Goal: Transaction & Acquisition: Purchase product/service

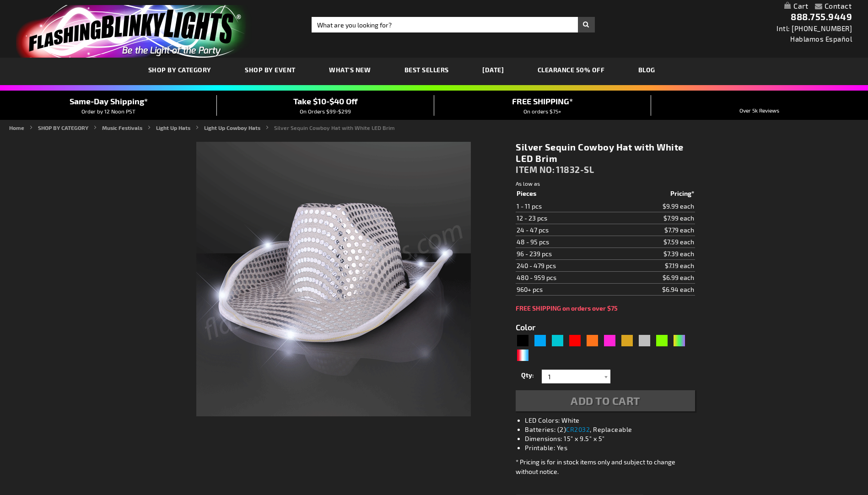
type input "5644"
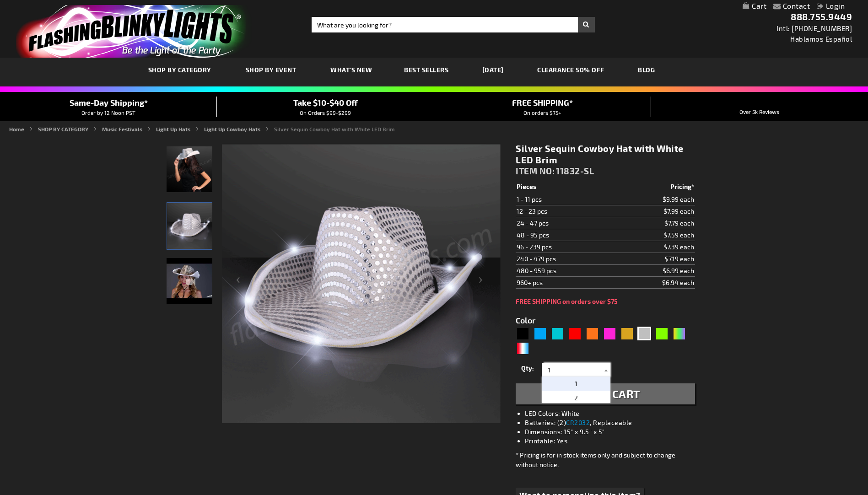
click at [592, 367] on input "1" at bounding box center [577, 370] width 66 height 14
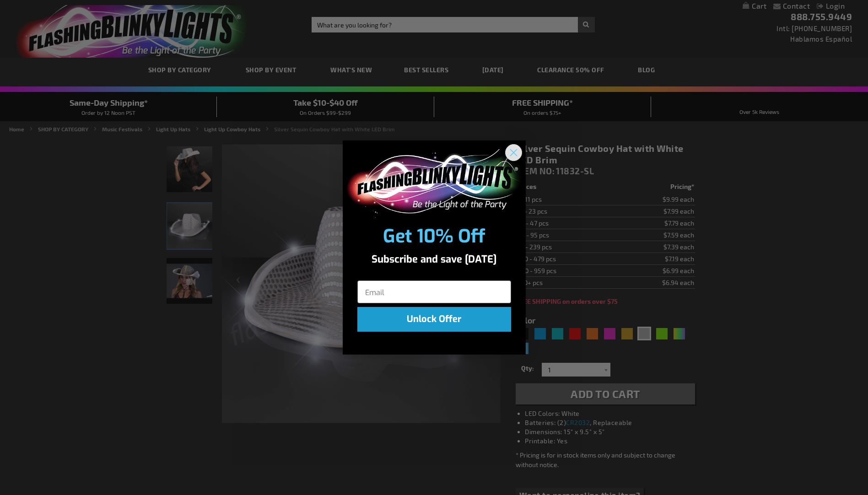
click at [517, 150] on circle "Close dialog" at bounding box center [512, 152] width 15 height 15
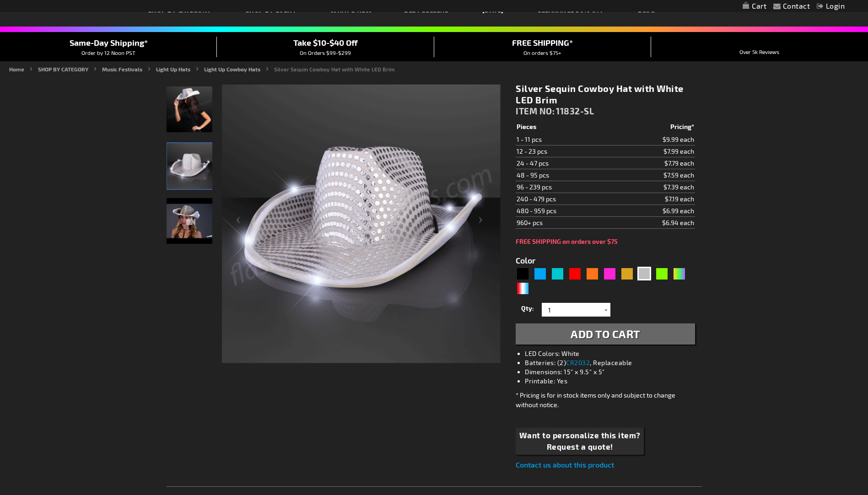
scroll to position [91, 0]
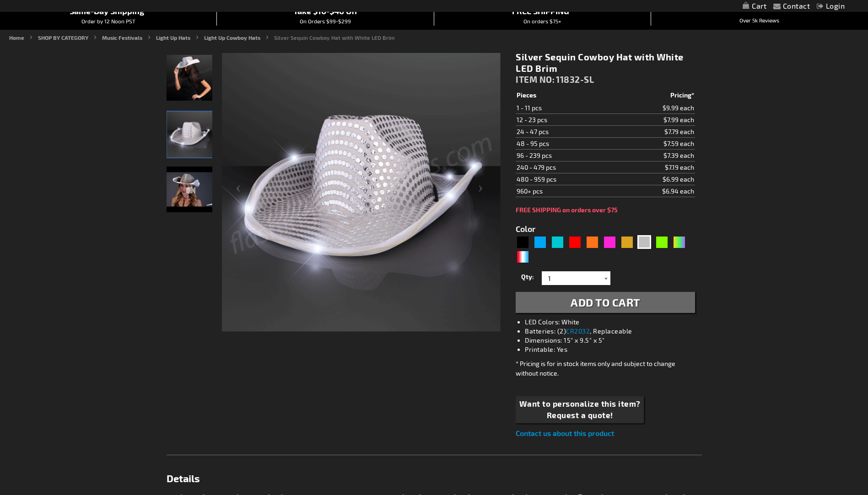
click at [606, 283] on div at bounding box center [605, 278] width 9 height 14
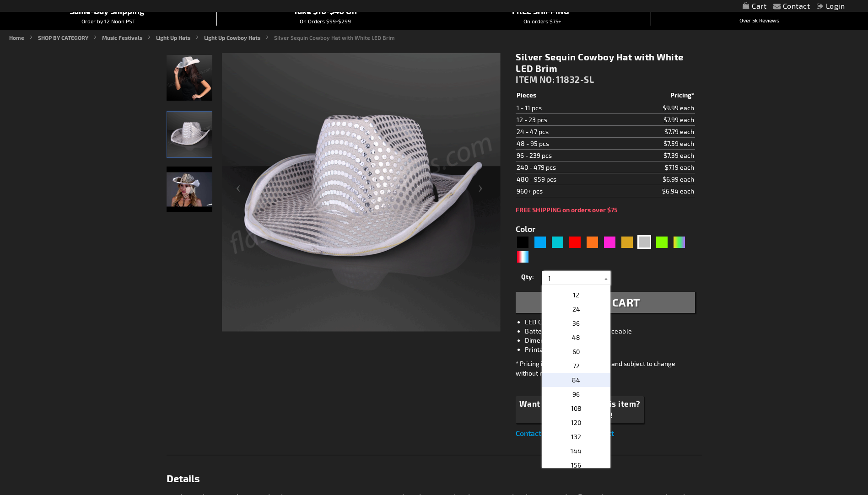
scroll to position [137, 0]
click at [574, 370] on span "60" at bounding box center [575, 368] width 7 height 8
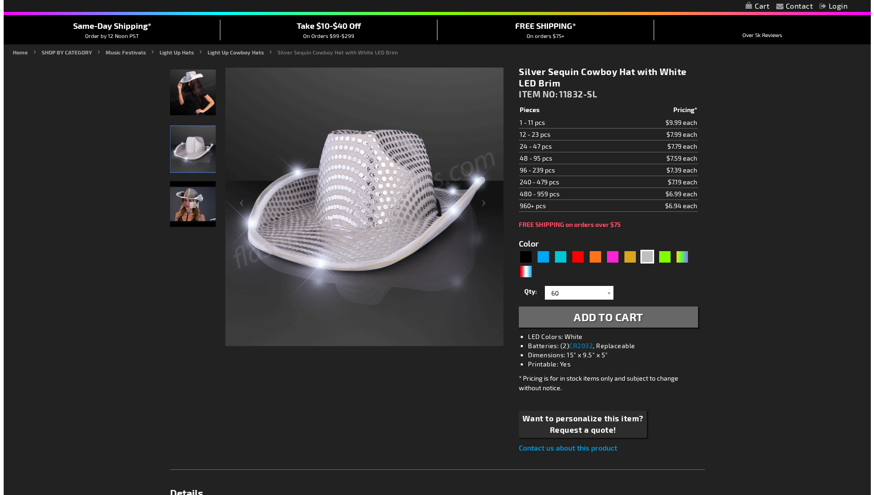
scroll to position [76, 0]
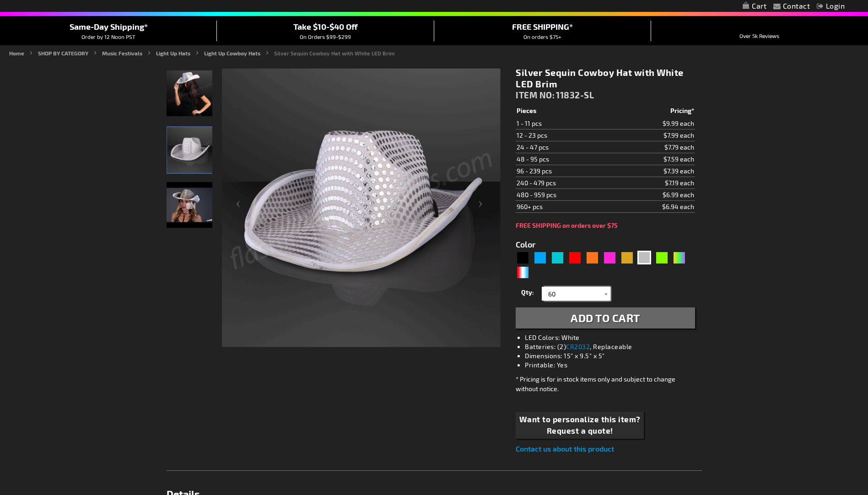
click at [567, 292] on input "60" at bounding box center [577, 294] width 66 height 14
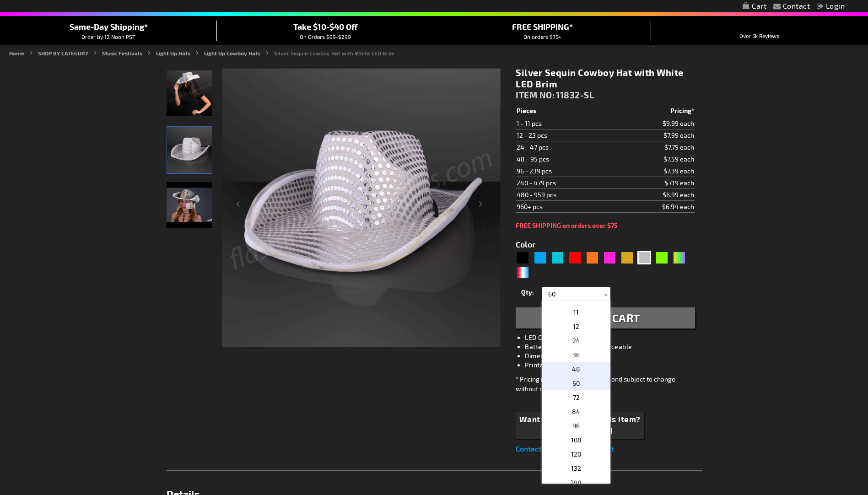
click at [595, 366] on p "48" at bounding box center [576, 369] width 69 height 14
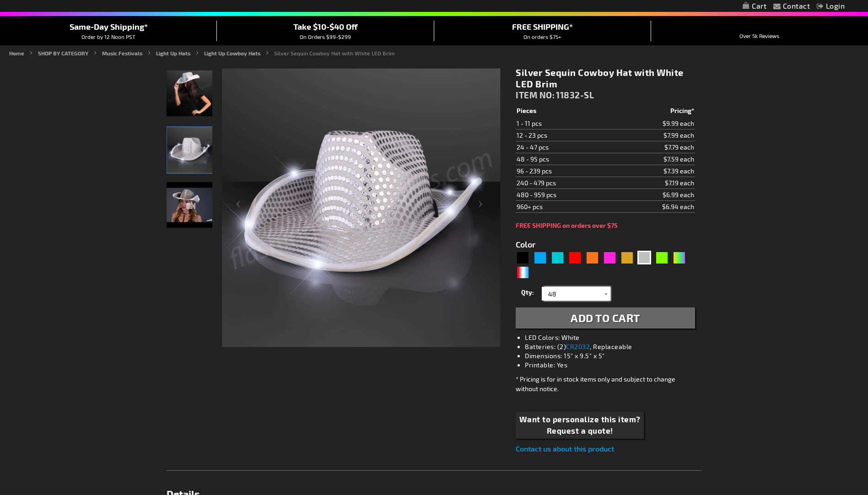
click at [584, 295] on input "48" at bounding box center [577, 294] width 66 height 14
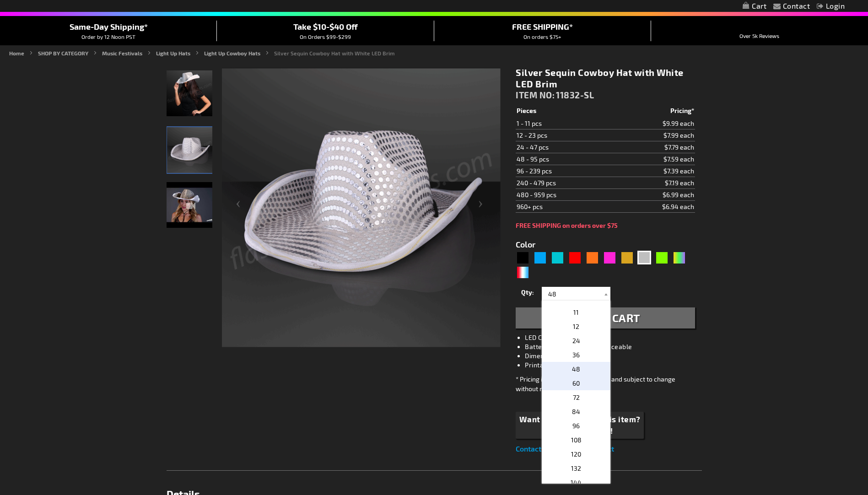
click at [584, 389] on p "60" at bounding box center [576, 383] width 69 height 14
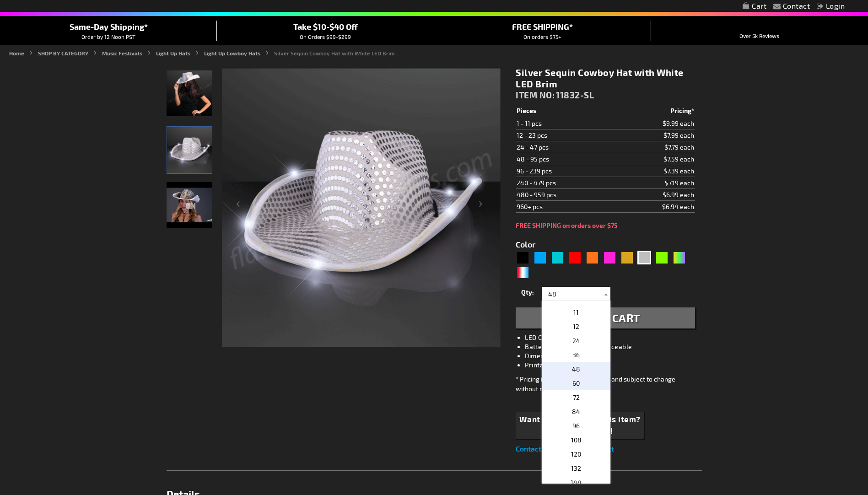
type input "60"
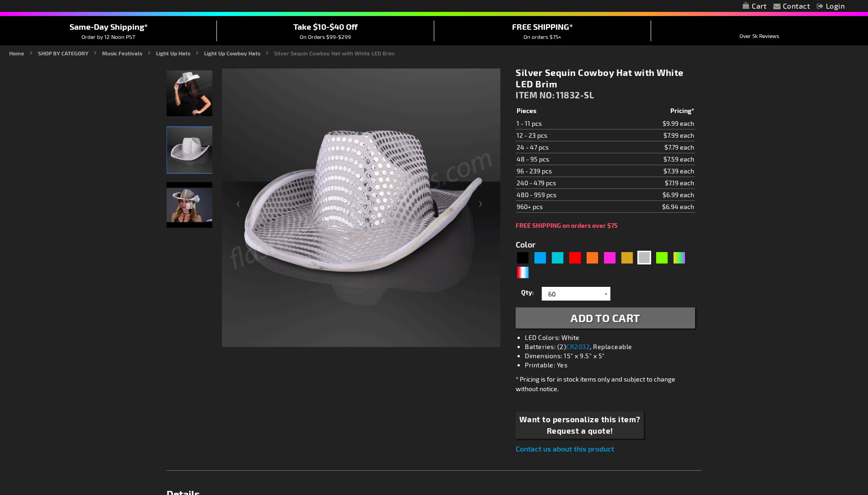
click at [634, 313] on span "Add to Cart" at bounding box center [605, 317] width 70 height 13
